Goal: Find specific page/section: Find specific page/section

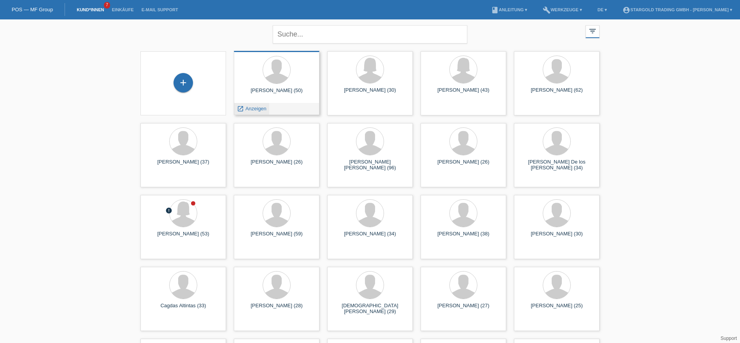
click at [256, 107] on span "Anzeigen" at bounding box center [255, 109] width 21 height 6
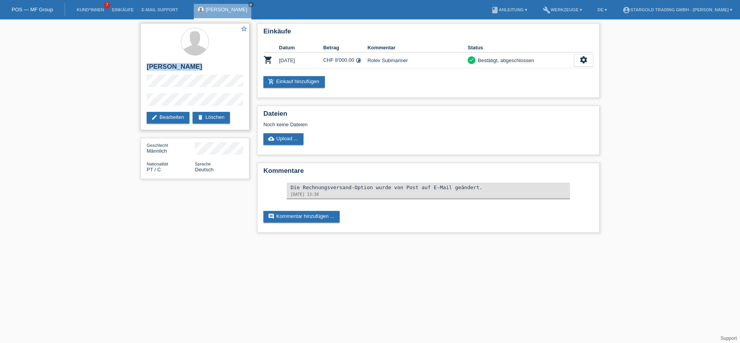
click at [147, 65] on div "star_border [PERSON_NAME] edit Bearbeiten delete Löschen" at bounding box center [194, 76] width 109 height 107
click at [223, 69] on h2 "[PERSON_NAME]" at bounding box center [195, 69] width 96 height 12
drag, startPoint x: 212, startPoint y: 68, endPoint x: 139, endPoint y: 70, distance: 72.4
click at [140, 70] on div "star_border [PERSON_NAME] edit Bearbeiten delete Löschen" at bounding box center [194, 76] width 109 height 107
copy h2 "[PERSON_NAME]"
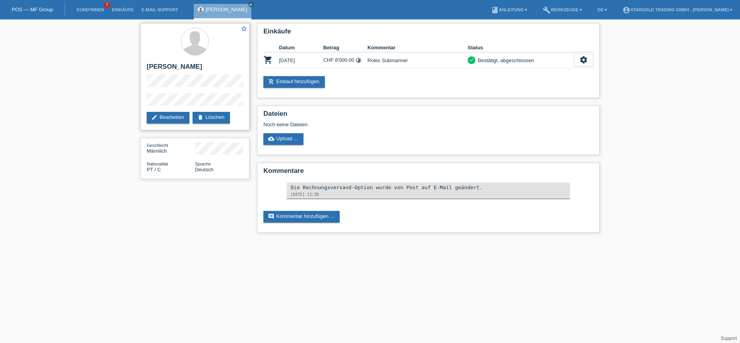
click at [181, 70] on h2 "[PERSON_NAME]" at bounding box center [195, 69] width 96 height 12
copy h2 "[PERSON_NAME]"
